Goal: Task Accomplishment & Management: Use online tool/utility

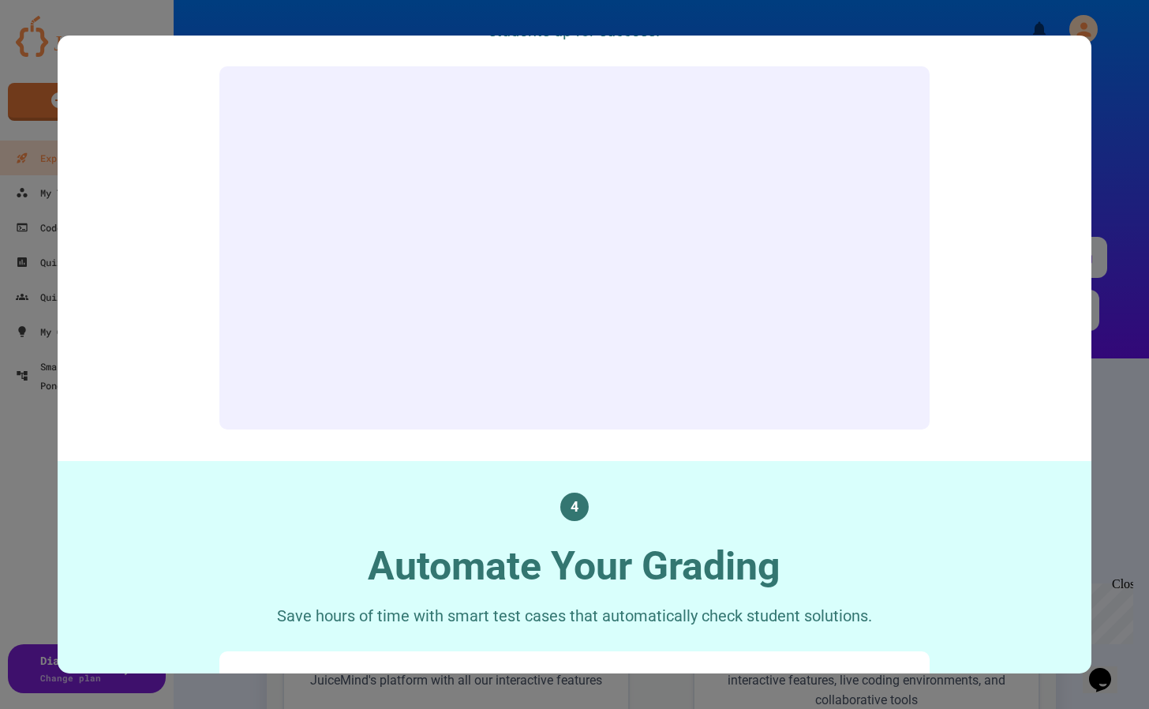
scroll to position [1815, 0]
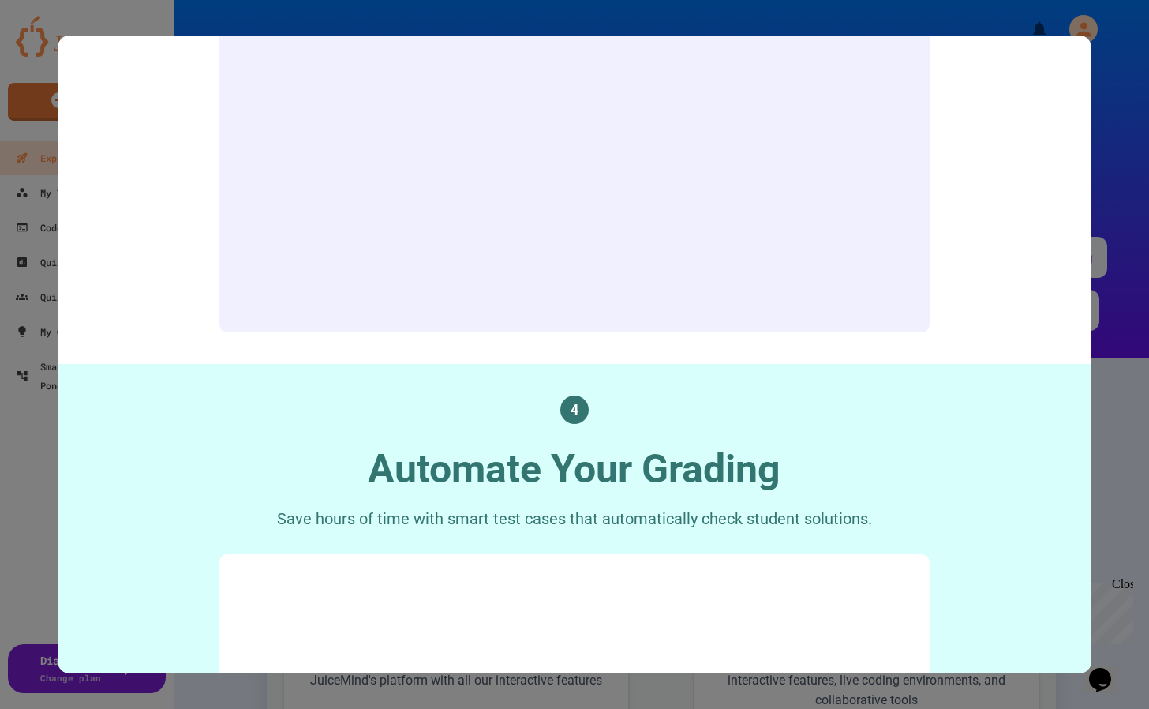
click at [1107, 167] on div at bounding box center [574, 354] width 1149 height 709
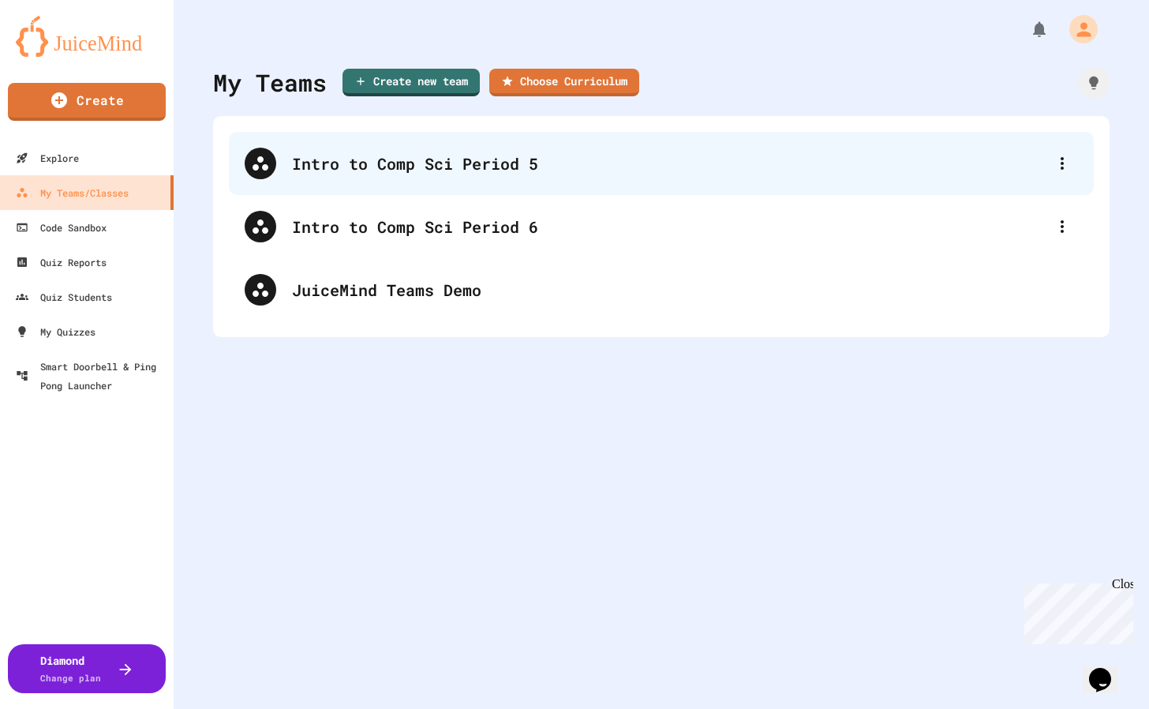
click at [350, 159] on div "Intro to Comp Sci Period 5" at bounding box center [669, 164] width 754 height 24
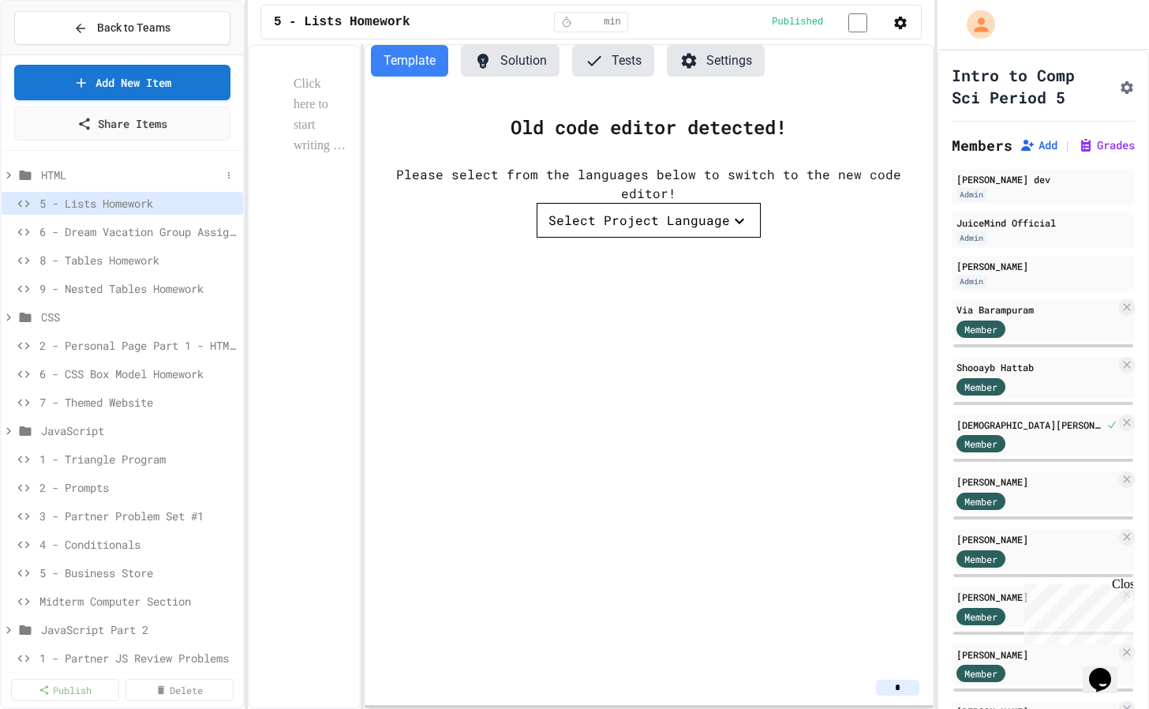
click at [11, 174] on icon at bounding box center [9, 175] width 14 height 14
click at [9, 176] on icon at bounding box center [9, 175] width 7 height 5
click at [27, 175] on icon at bounding box center [26, 174] width 12 height 9
click at [27, 175] on icon at bounding box center [25, 175] width 19 height 14
click at [7, 315] on icon at bounding box center [9, 317] width 14 height 14
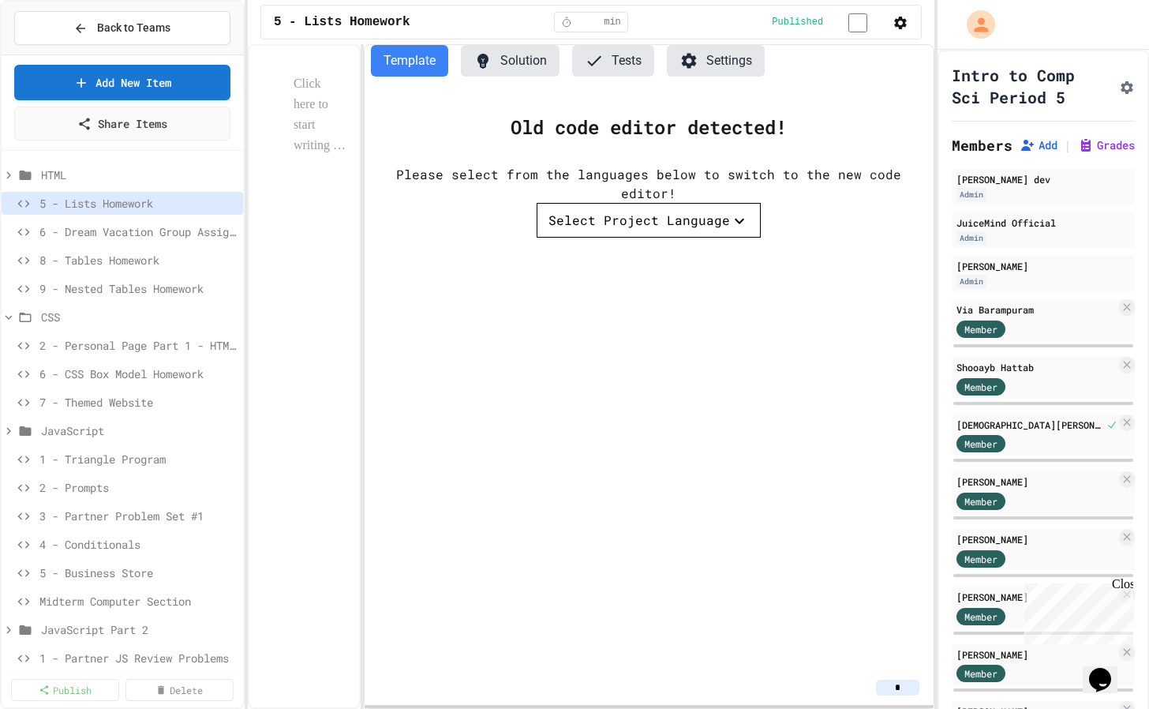
click at [7, 315] on icon at bounding box center [9, 317] width 14 height 14
click at [32, 315] on icon at bounding box center [25, 317] width 19 height 14
click at [23, 320] on icon at bounding box center [26, 317] width 12 height 9
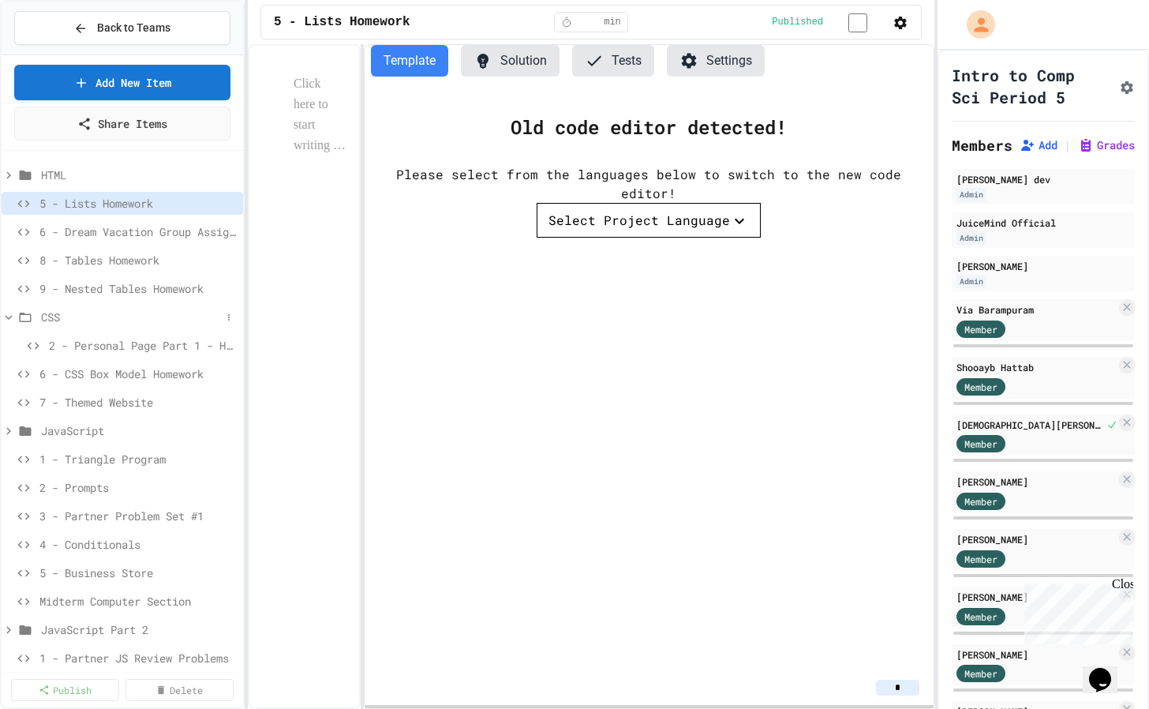
click at [30, 314] on icon at bounding box center [26, 317] width 12 height 9
click at [10, 317] on icon at bounding box center [8, 316] width 5 height 7
click at [17, 316] on icon at bounding box center [25, 317] width 19 height 14
click at [585, 345] on div "Old code editor detected! Please select from the languages below to switch to t…" at bounding box center [649, 379] width 569 height 581
